Goal: Transaction & Acquisition: Purchase product/service

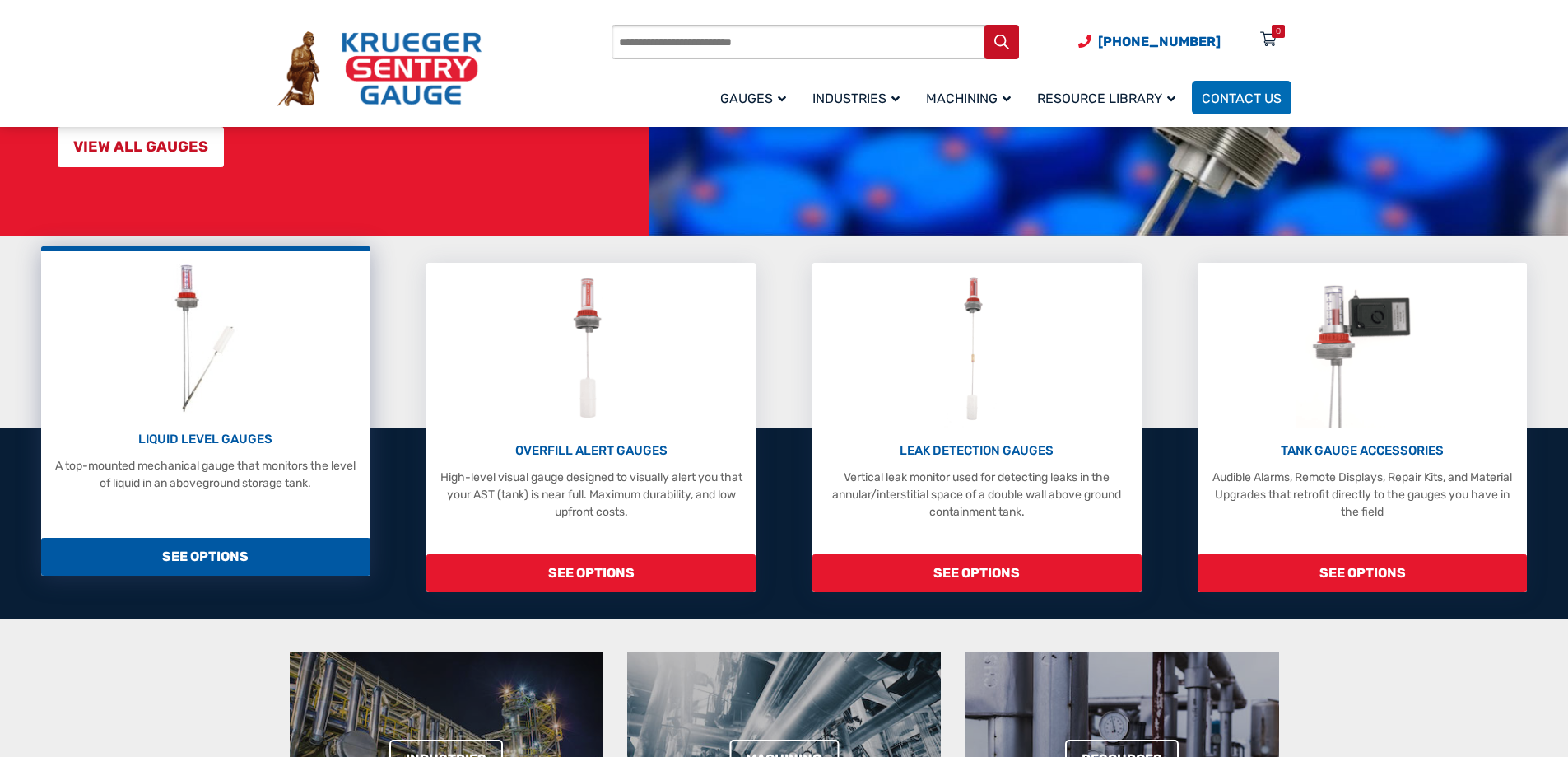
scroll to position [247, 0]
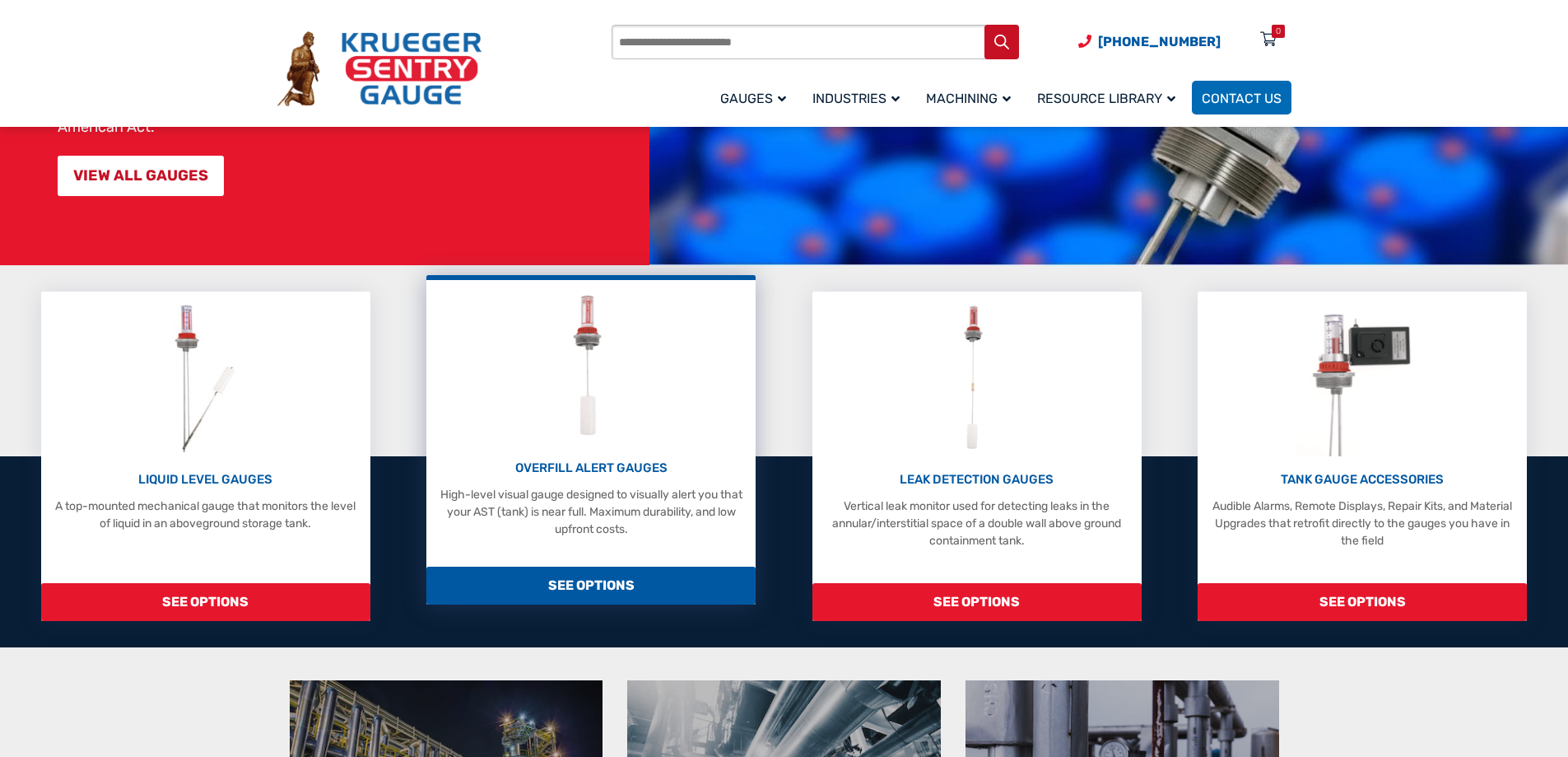
click at [592, 590] on span "SEE OPTIONS" at bounding box center [591, 586] width 329 height 38
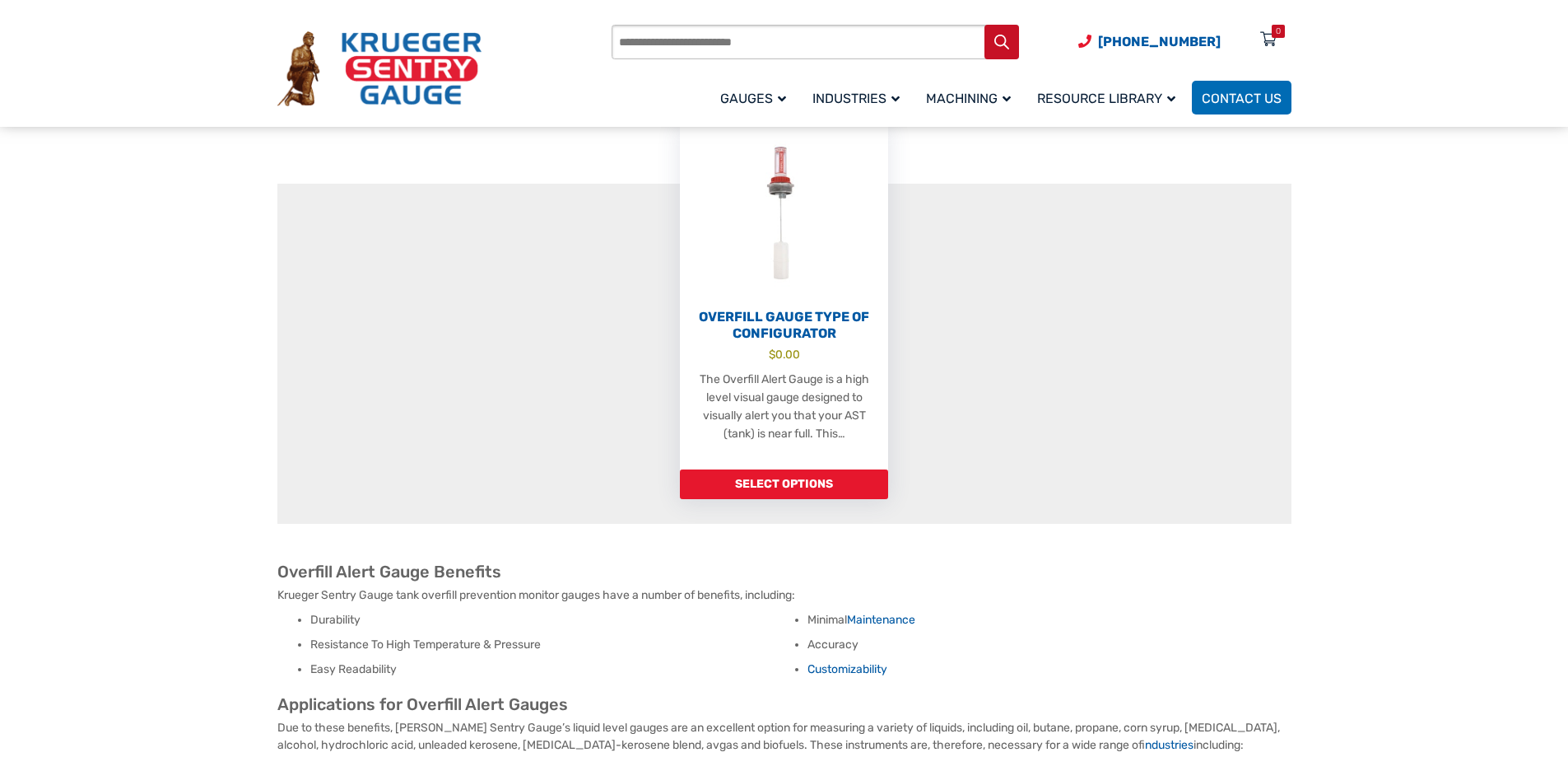
scroll to position [494, 0]
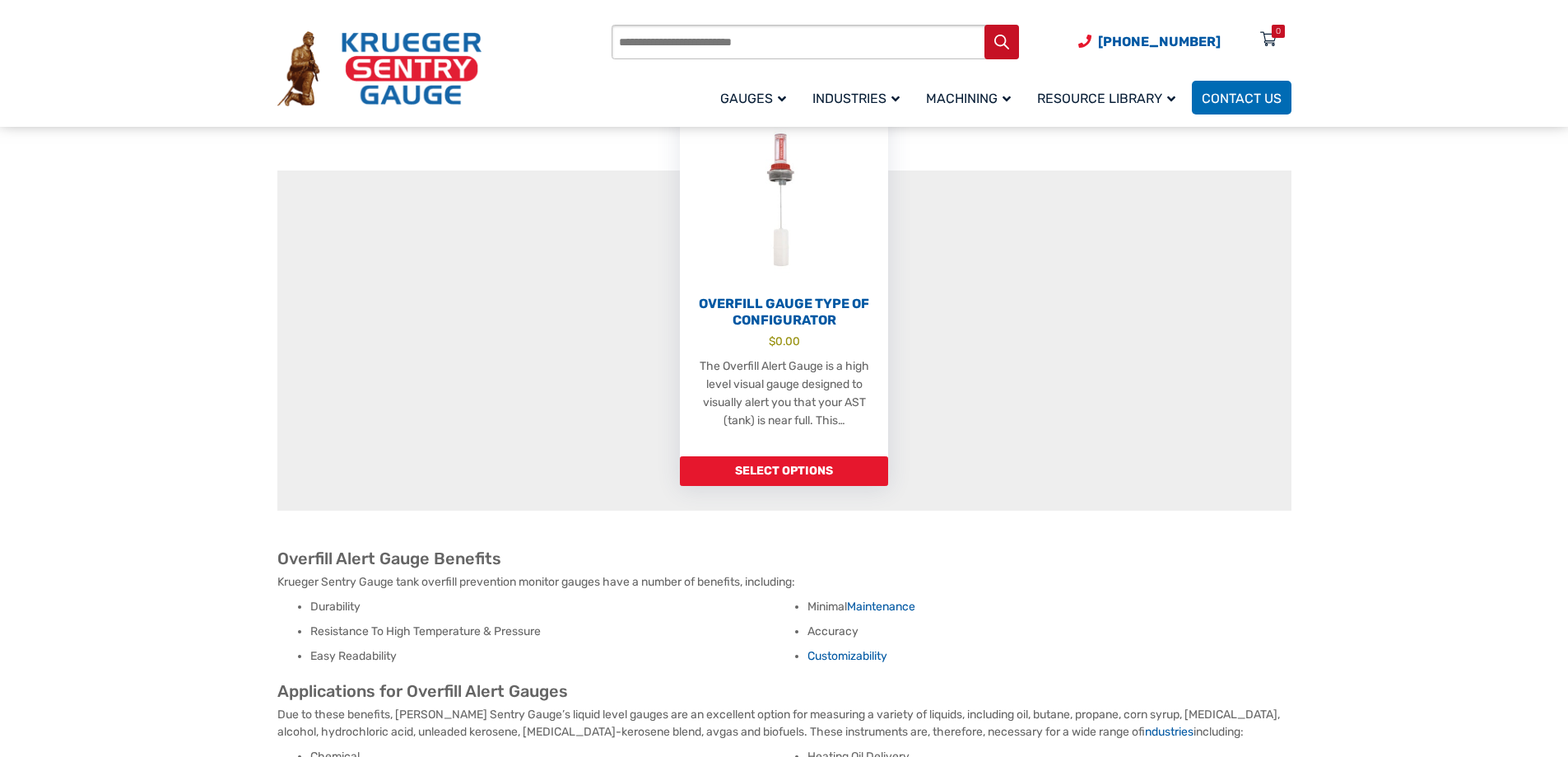
click at [701, 40] on input "Products search" at bounding box center [815, 42] width 408 height 35
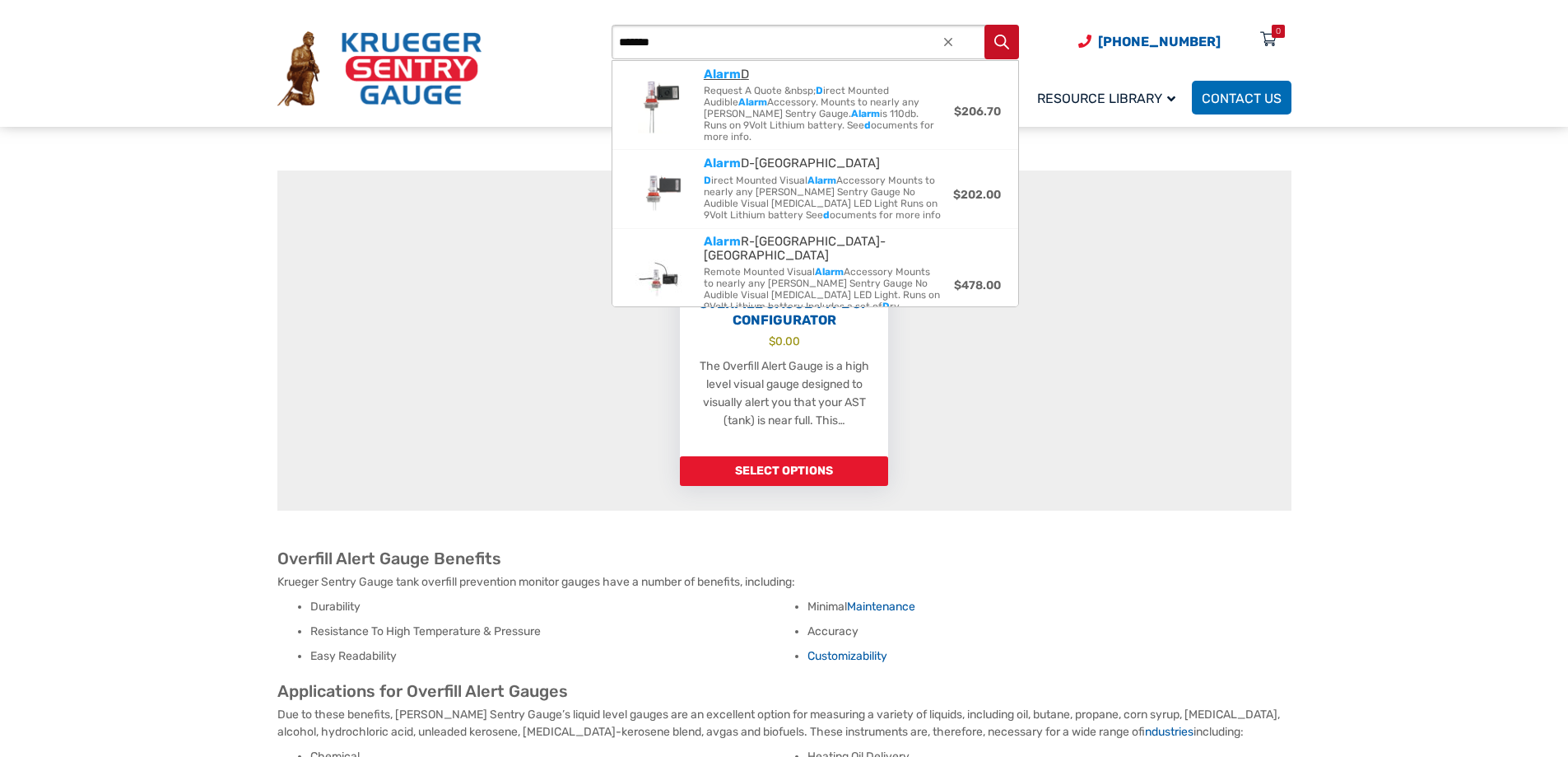
click at [725, 75] on strong "Alarm" at bounding box center [722, 75] width 37 height 15
type input "******"
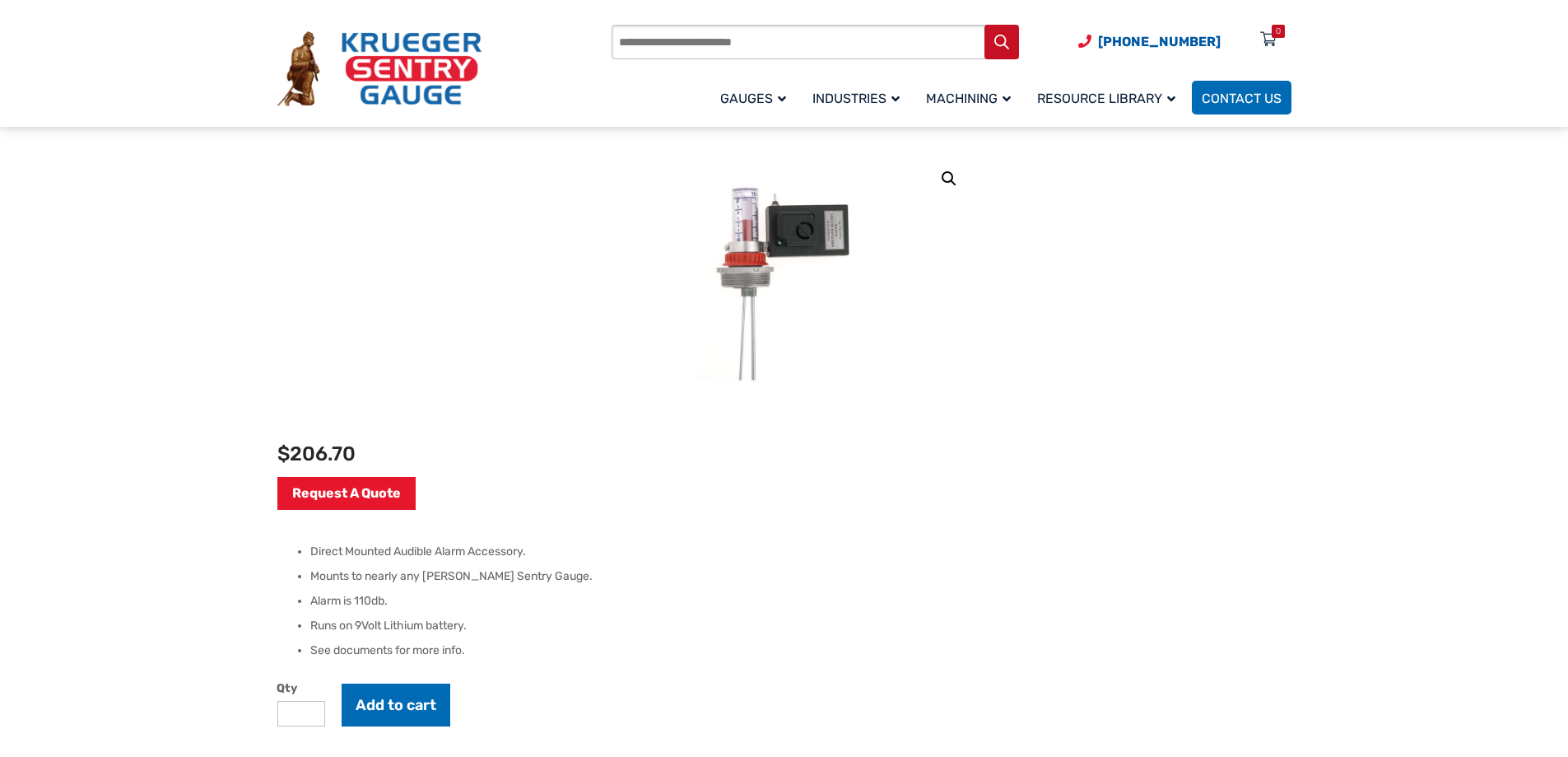
scroll to position [165, 0]
click at [397, 701] on button "Add to cart" at bounding box center [395, 704] width 109 height 43
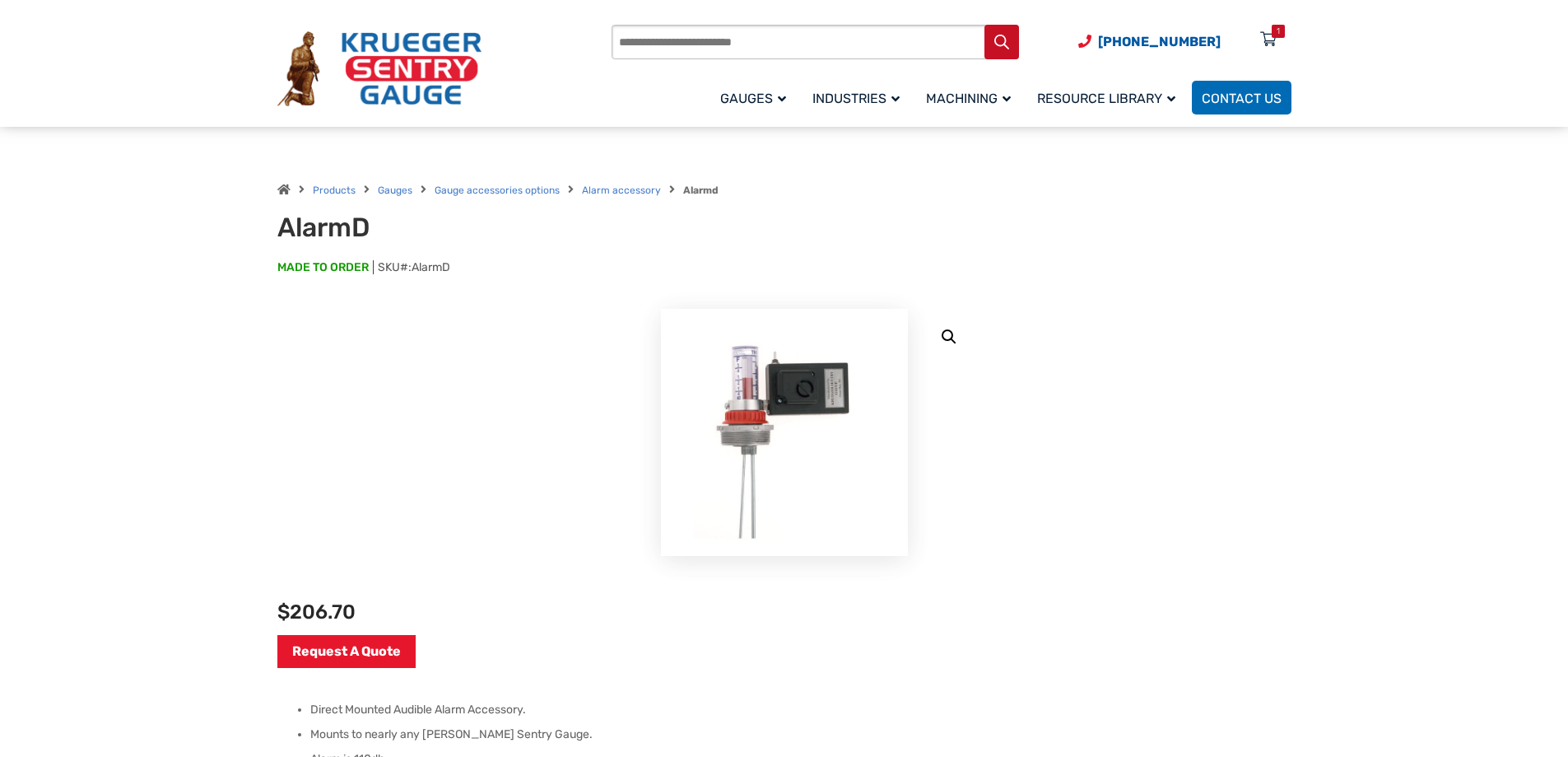
scroll to position [0, 0]
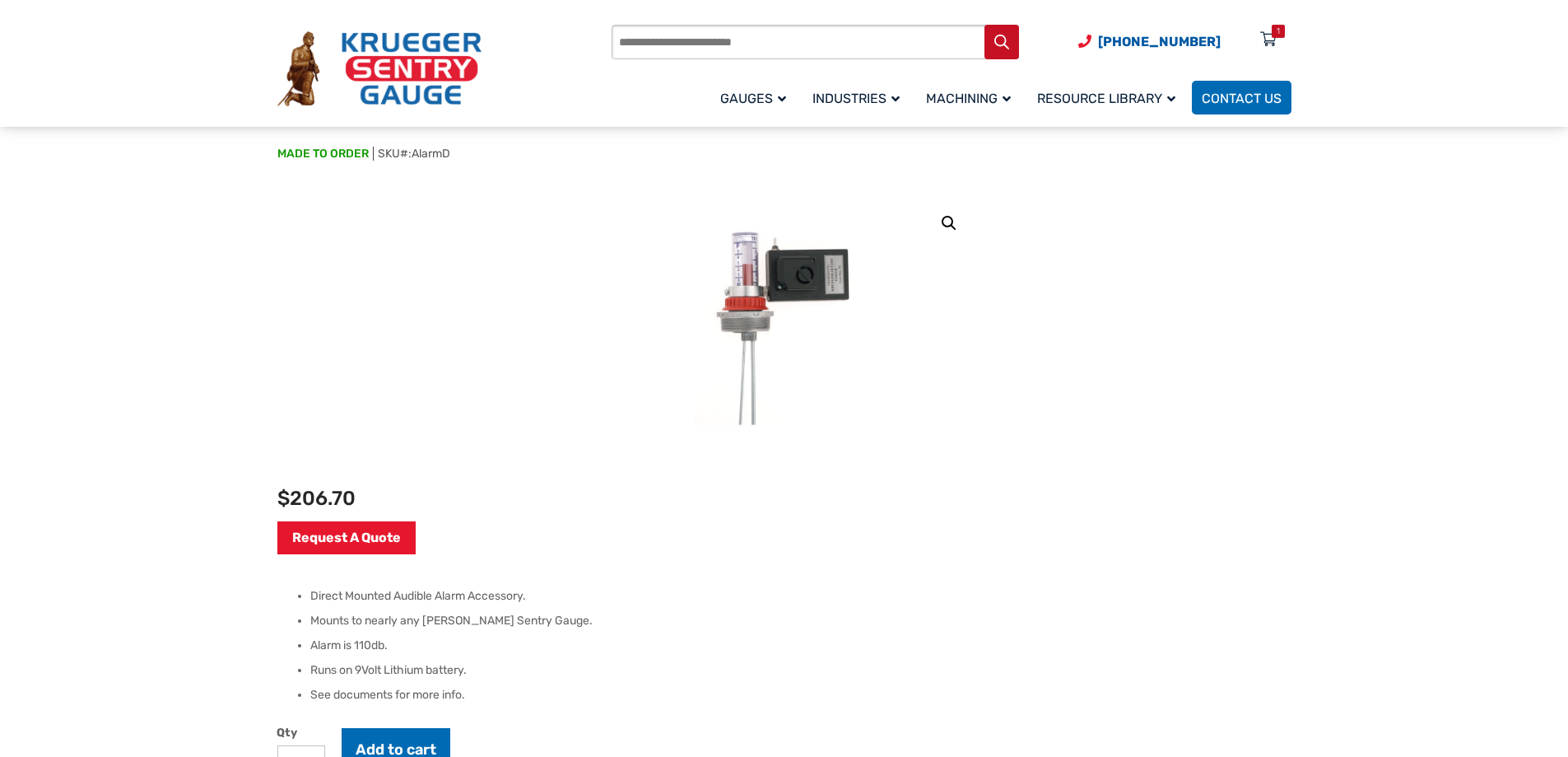
scroll to position [82, 0]
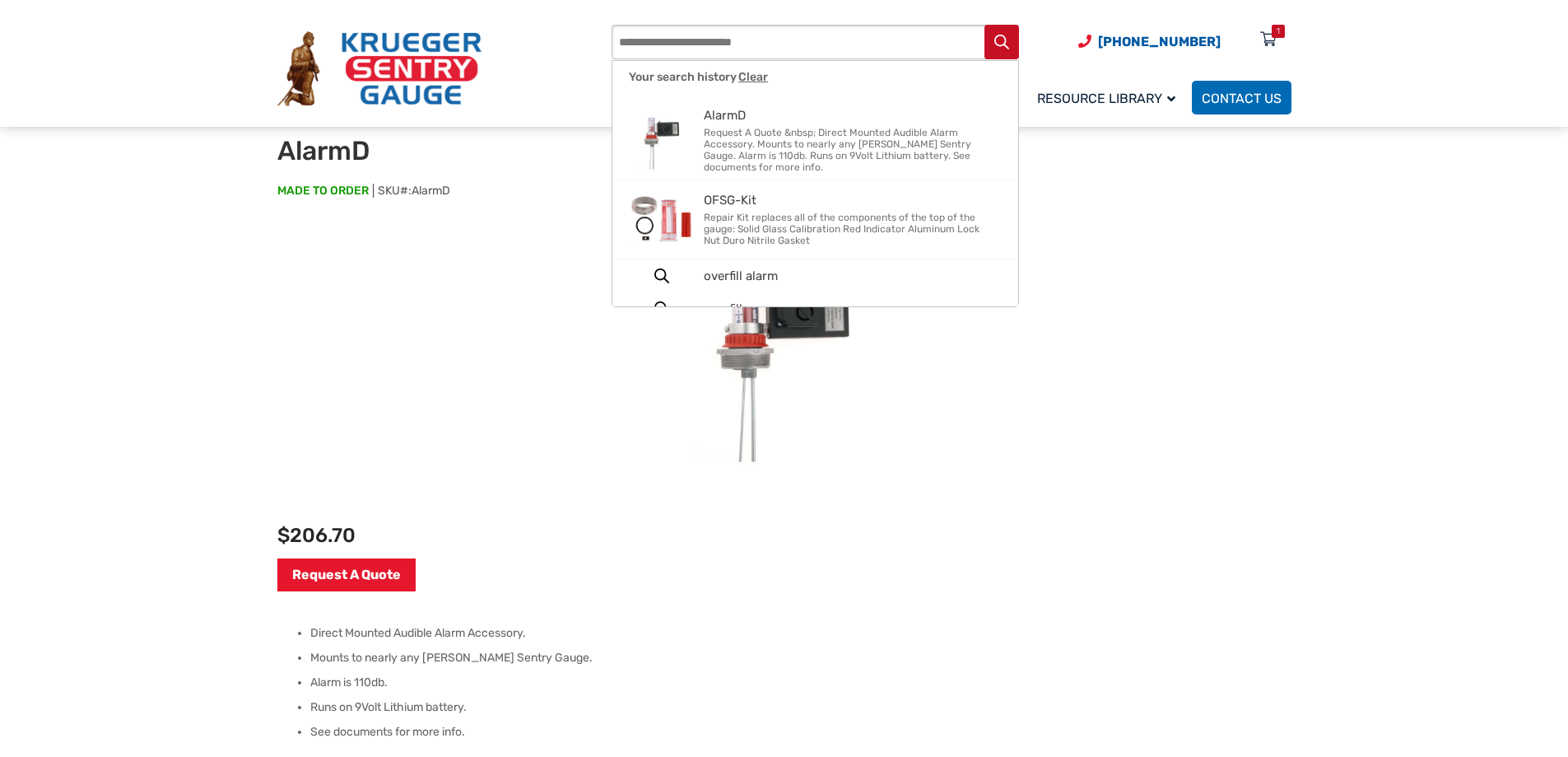
click at [712, 47] on input "Products search" at bounding box center [815, 42] width 408 height 35
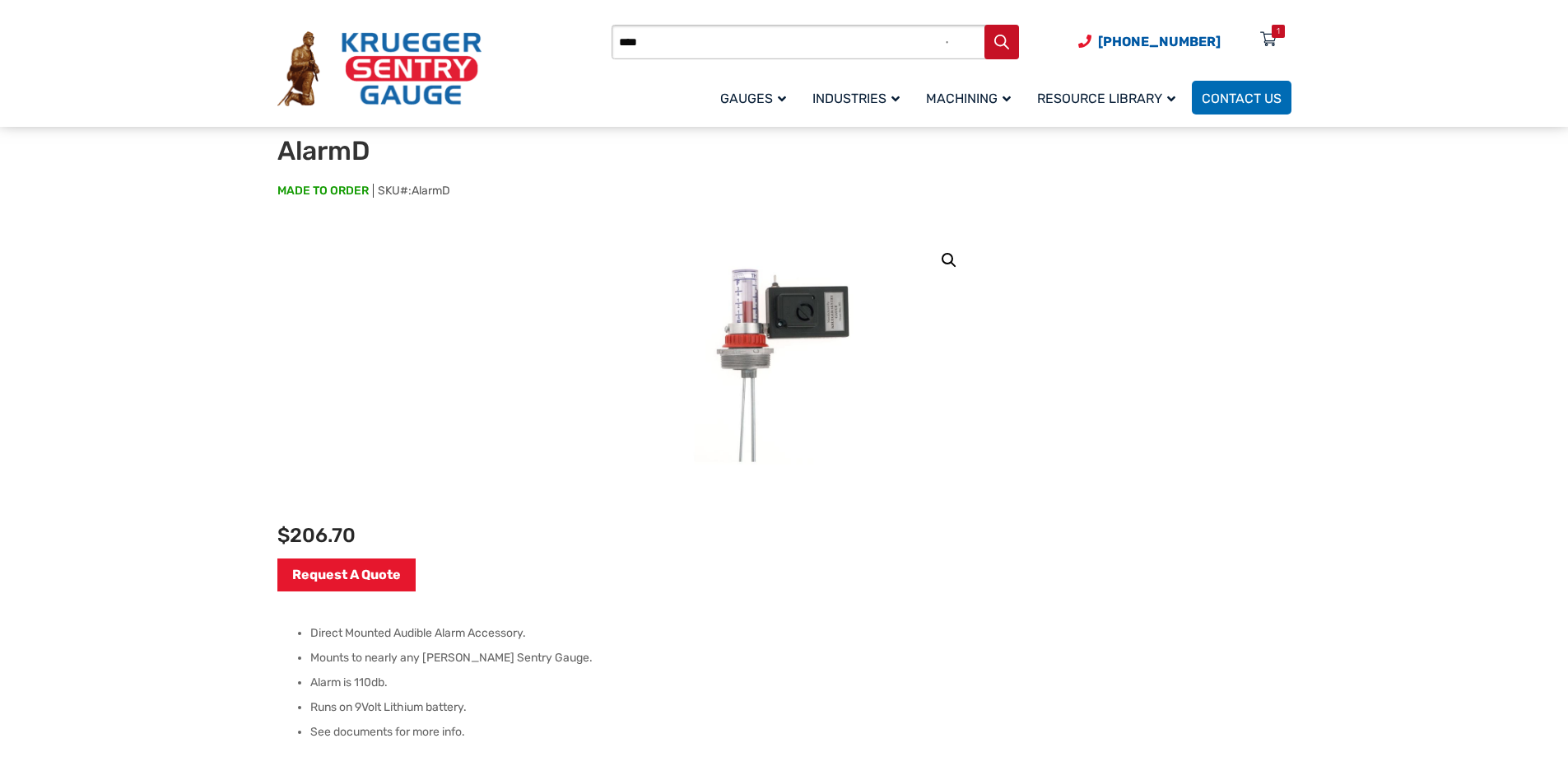
click at [984, 25] on button "Search" at bounding box center [1002, 42] width 35 height 35
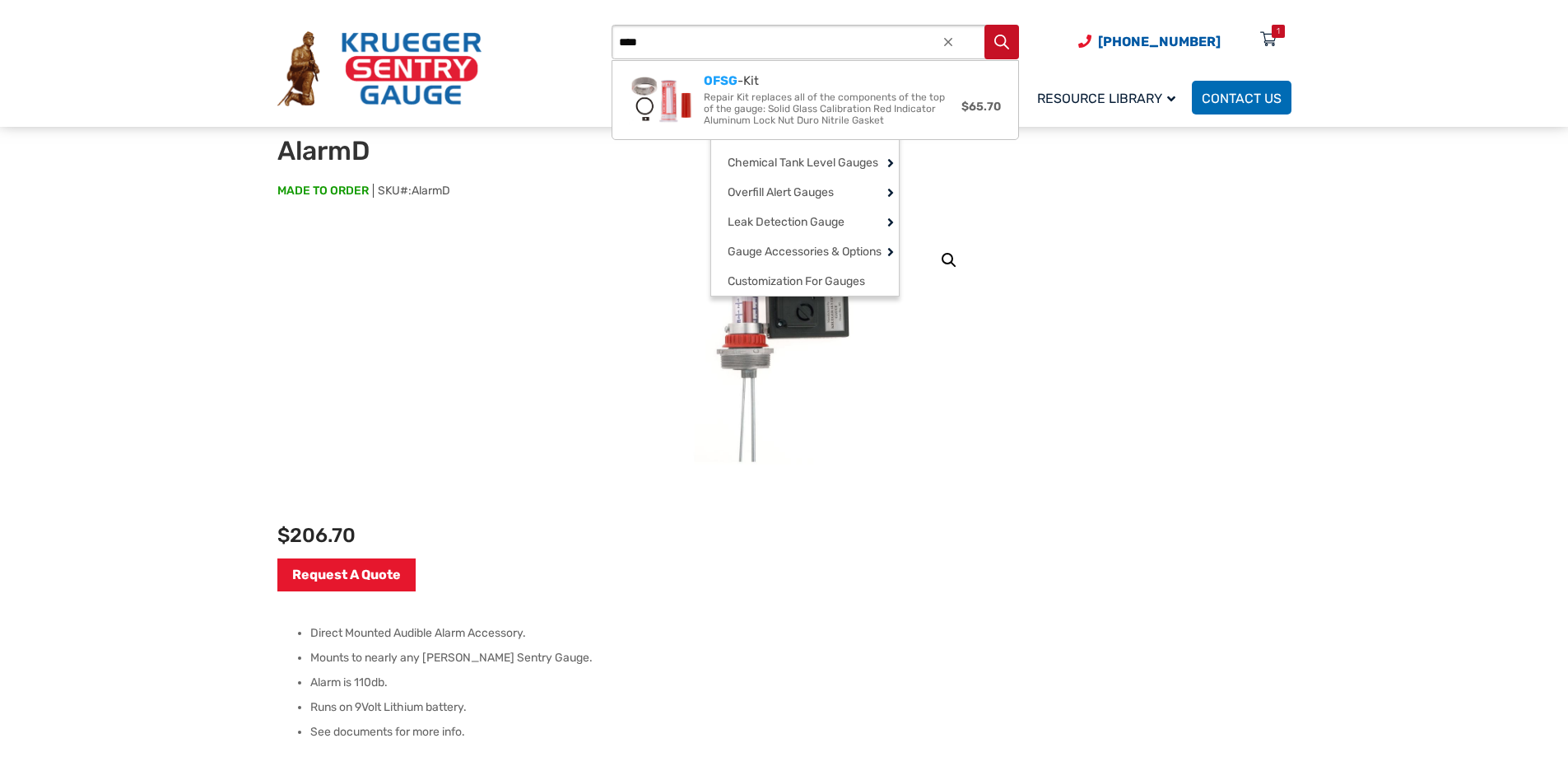
click at [734, 79] on strong "OFSG" at bounding box center [721, 80] width 34 height 15
type input "********"
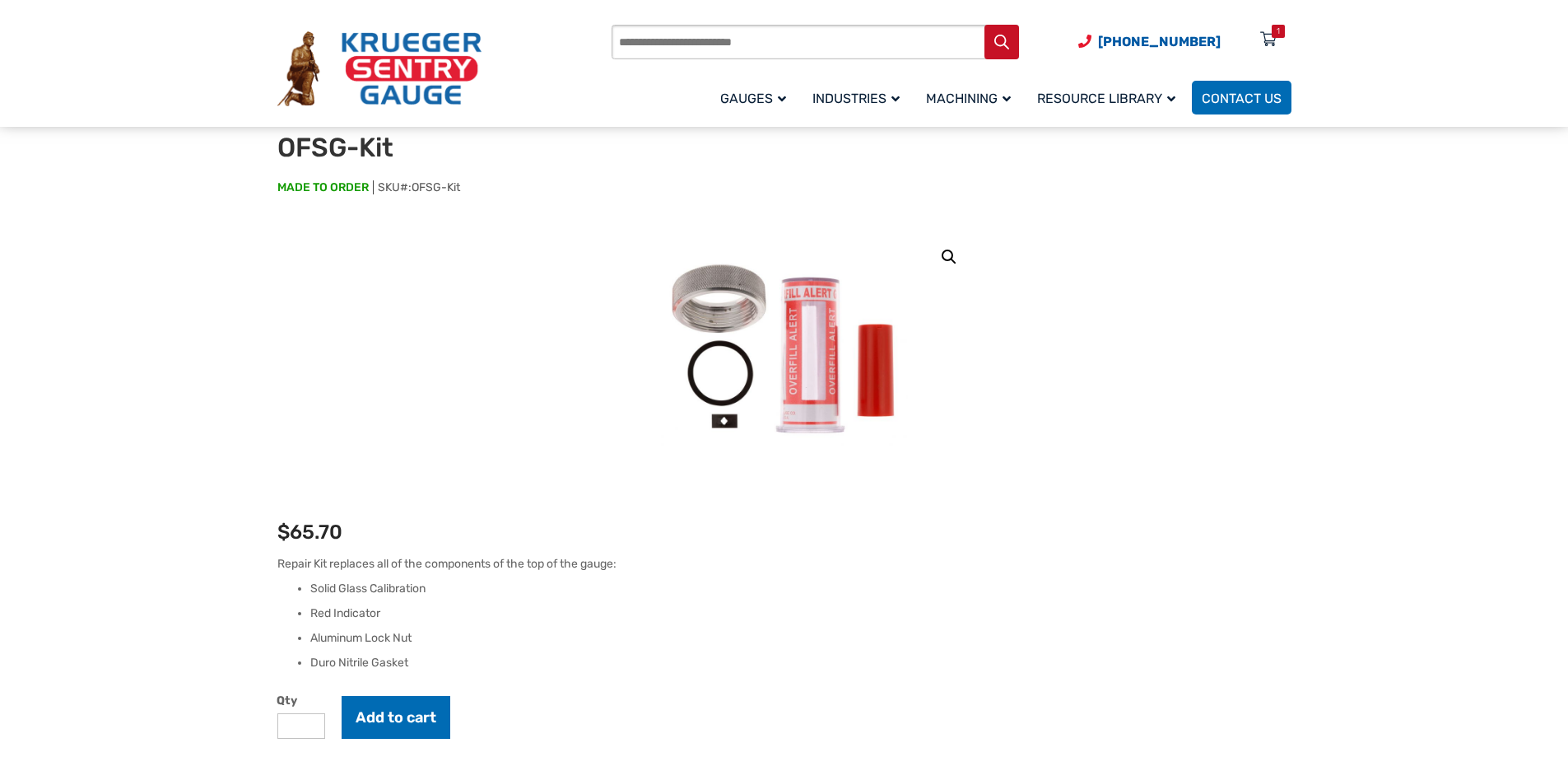
scroll to position [165, 0]
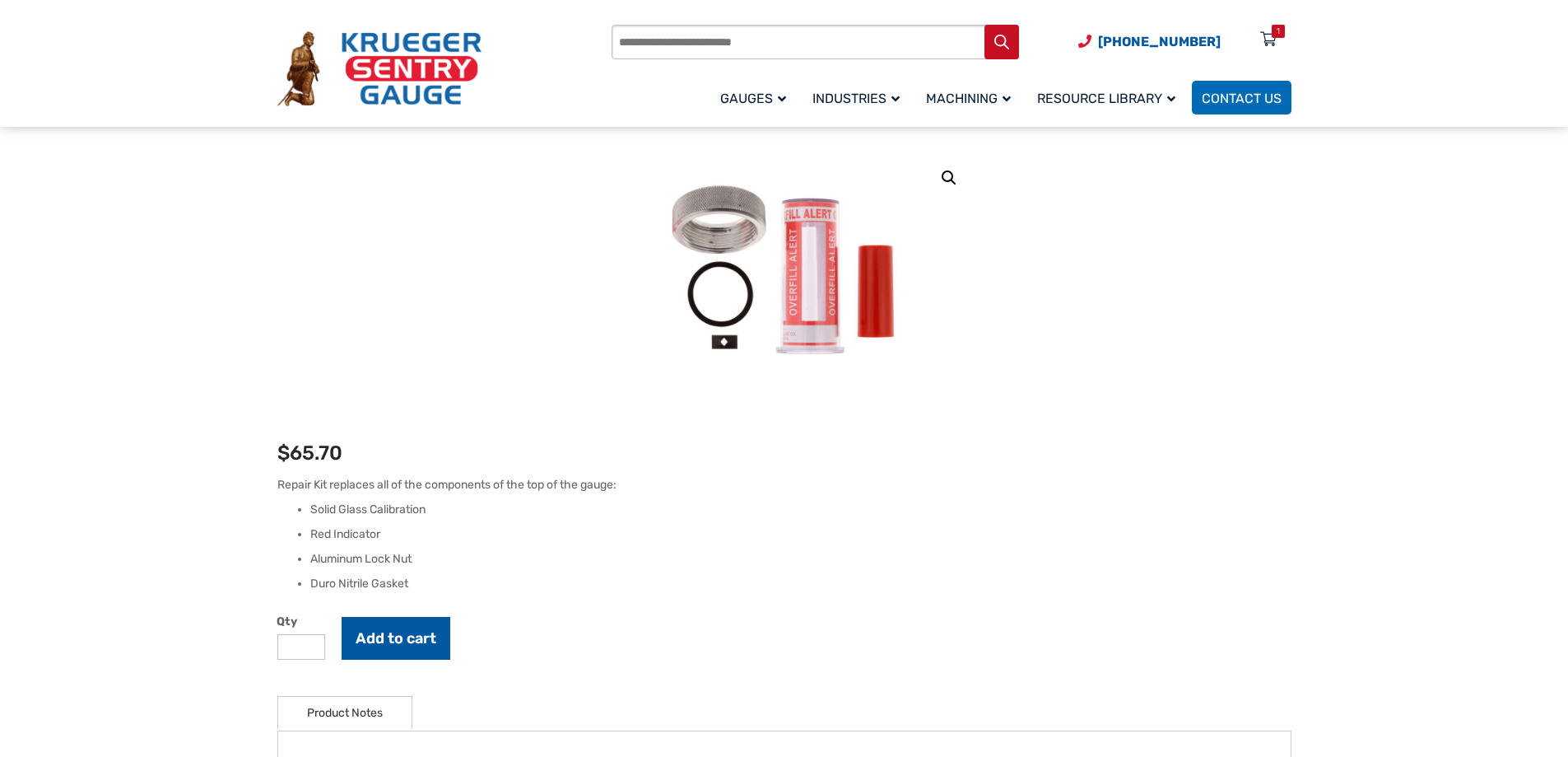
click at [385, 643] on button "Add to cart" at bounding box center [395, 638] width 109 height 43
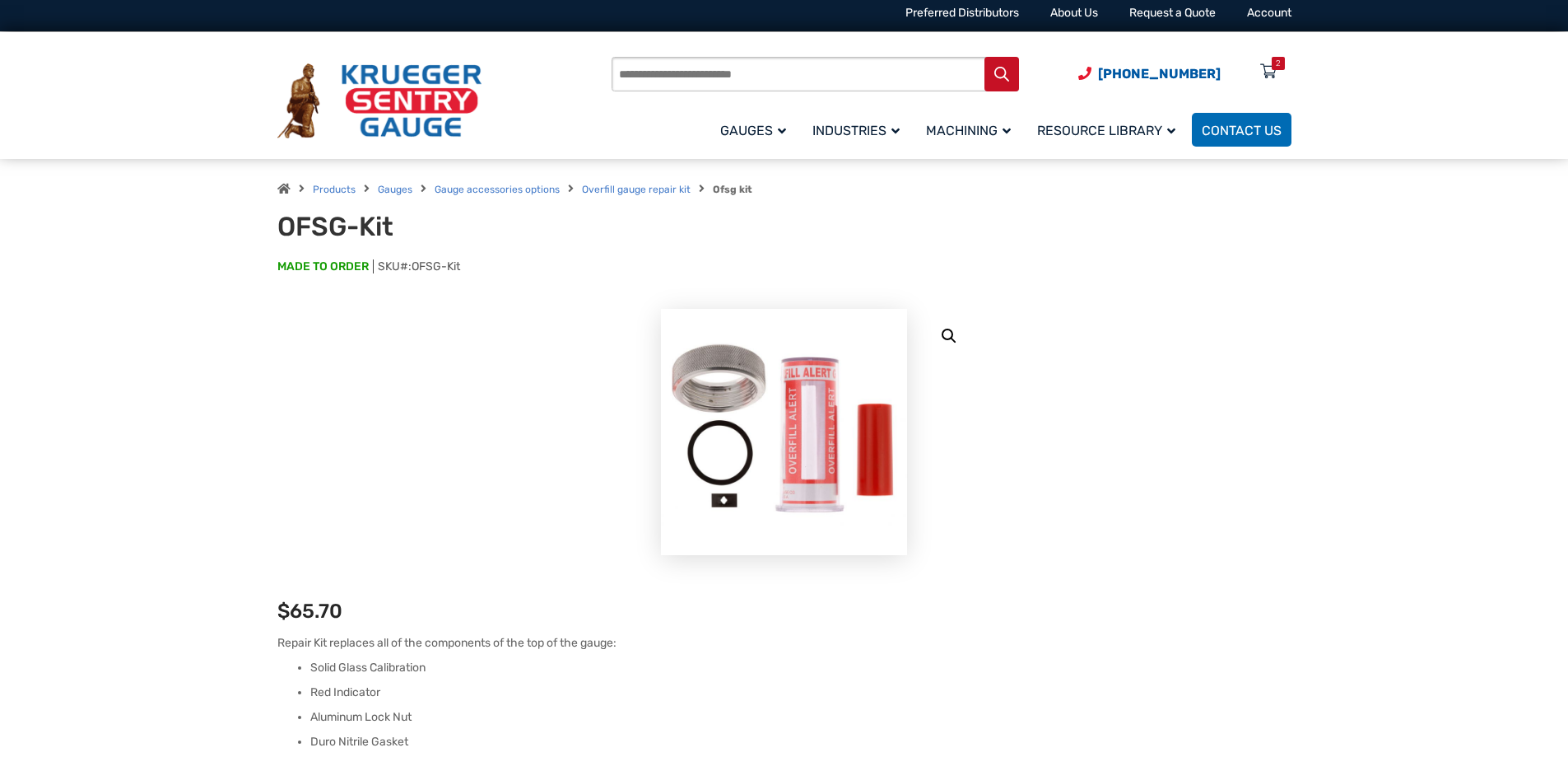
scroll to position [0, 0]
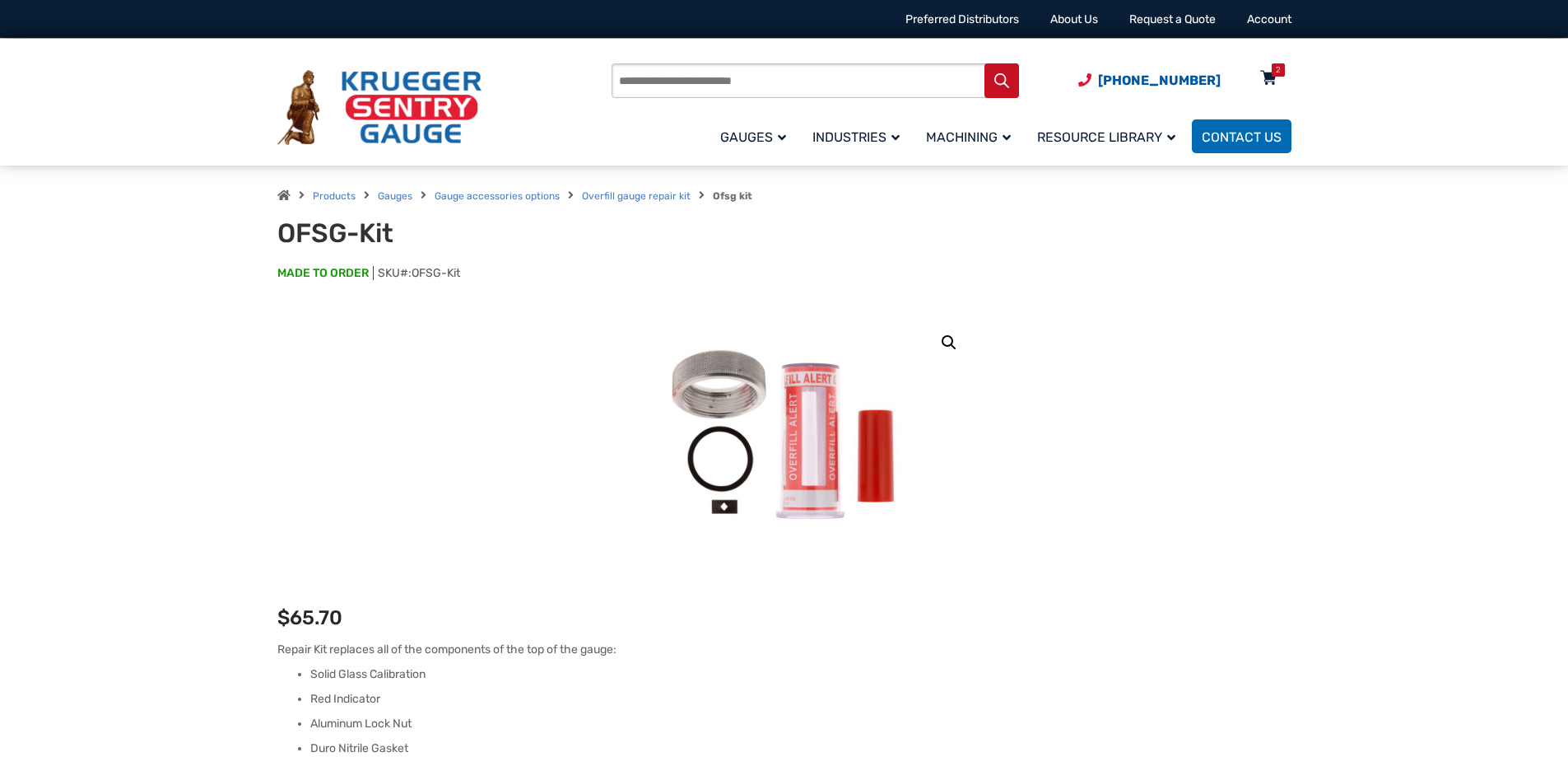
click at [1270, 73] on icon at bounding box center [1268, 79] width 16 height 26
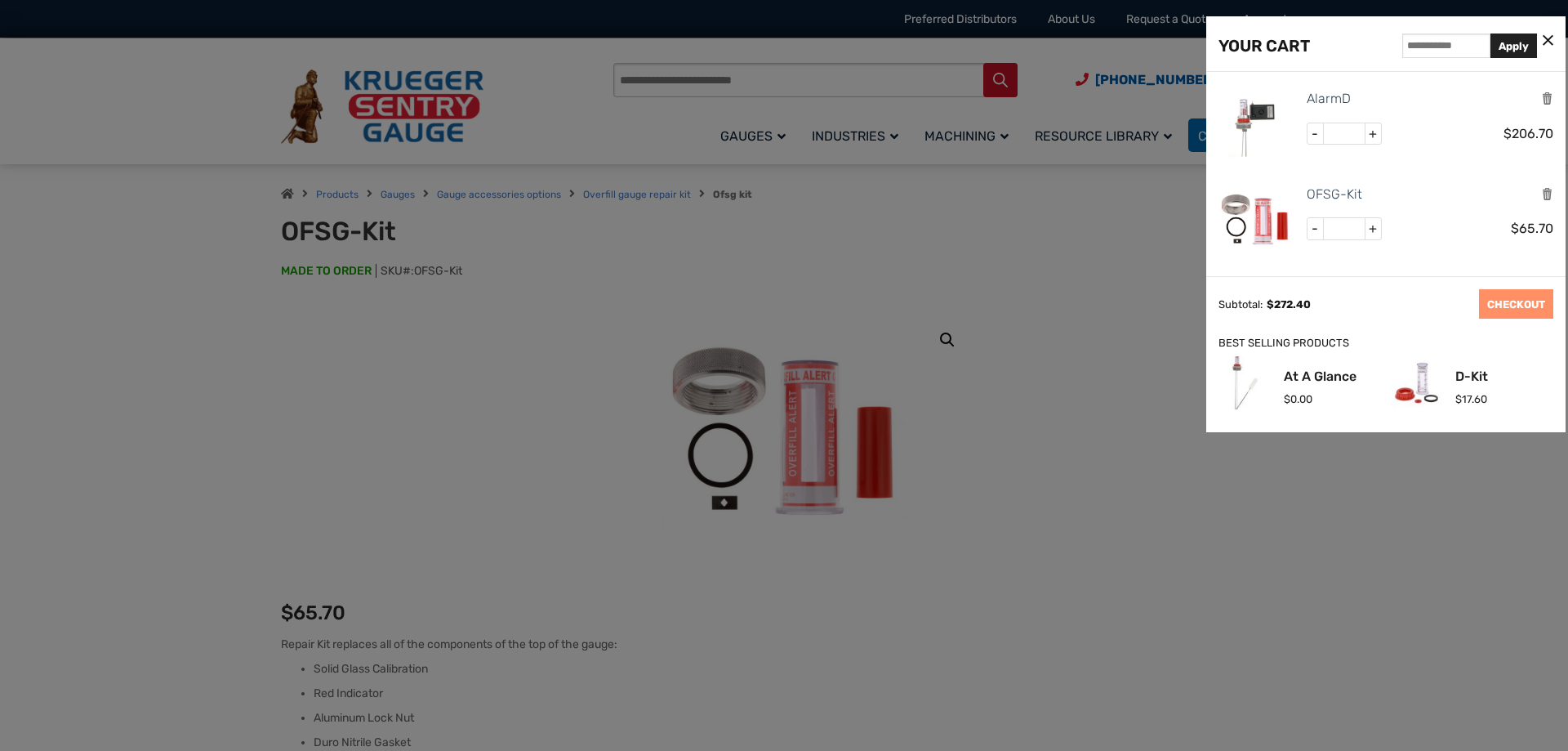
click at [993, 254] on div at bounding box center [784, 376] width 1568 height 751
